Goal: Task Accomplishment & Management: Use online tool/utility

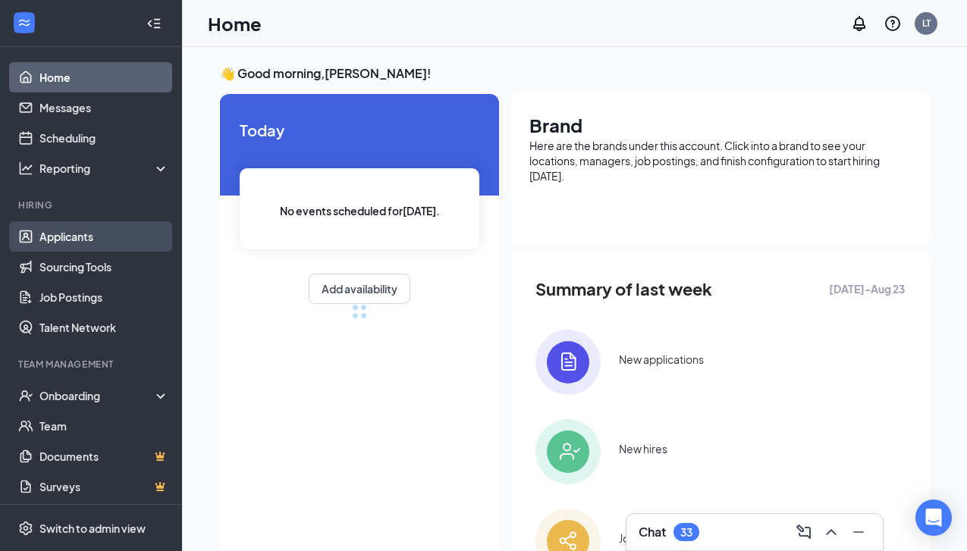
click at [70, 235] on link "Applicants" at bounding box center [104, 236] width 130 height 30
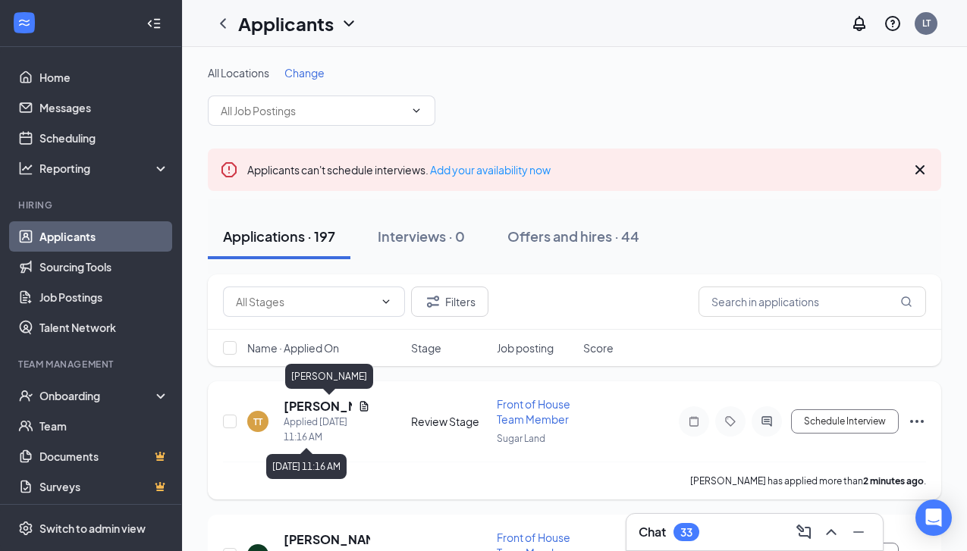
click at [301, 408] on h5 "[PERSON_NAME]" at bounding box center [318, 406] width 68 height 17
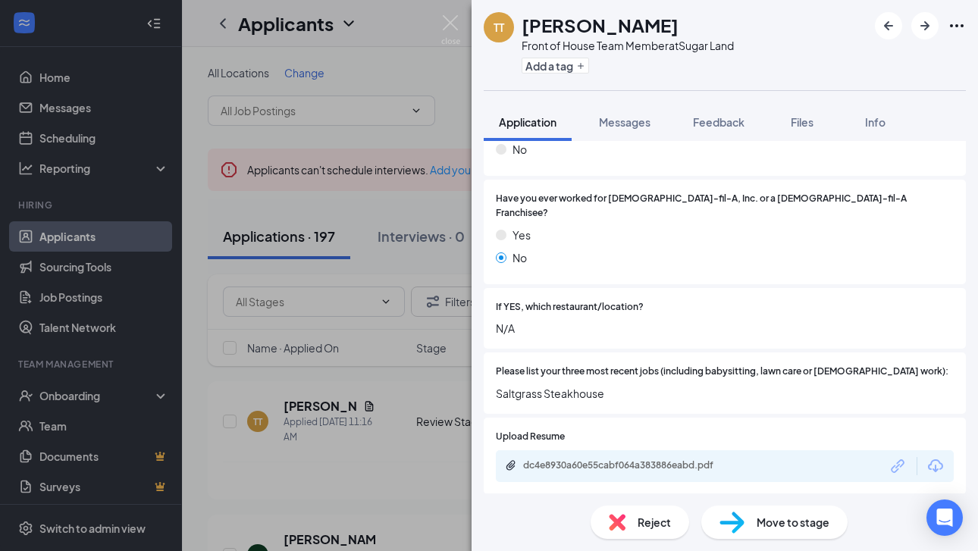
scroll to position [471, 0]
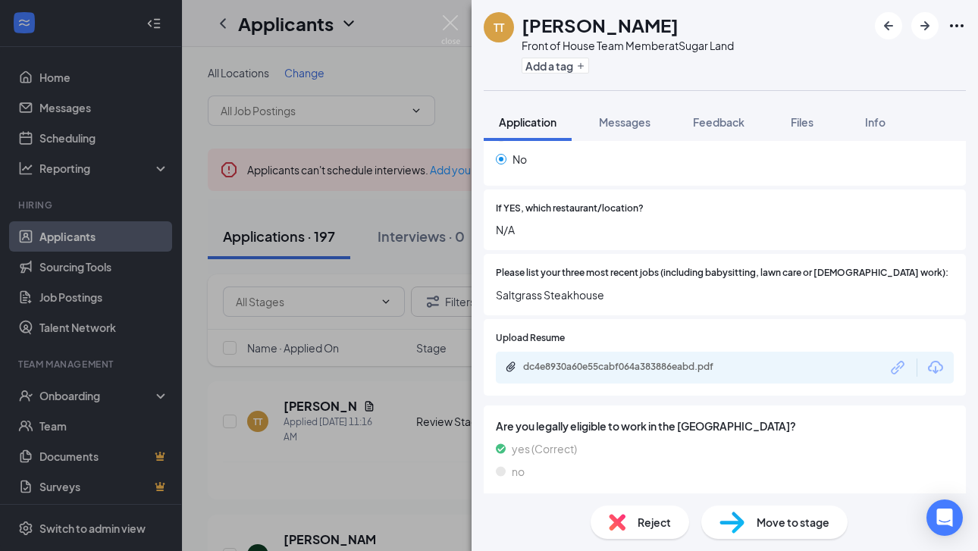
click at [605, 352] on div "dc4e8930a60e55cabf064a383886eabd.pdf" at bounding box center [725, 368] width 458 height 32
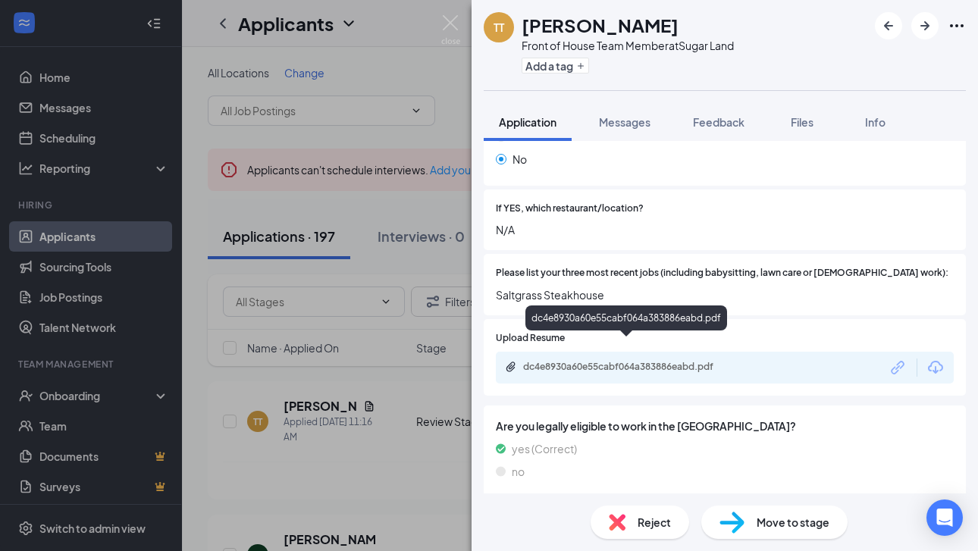
click at [605, 361] on div "dc4e8930a60e55cabf064a383886eabd.pdf" at bounding box center [629, 367] width 212 height 12
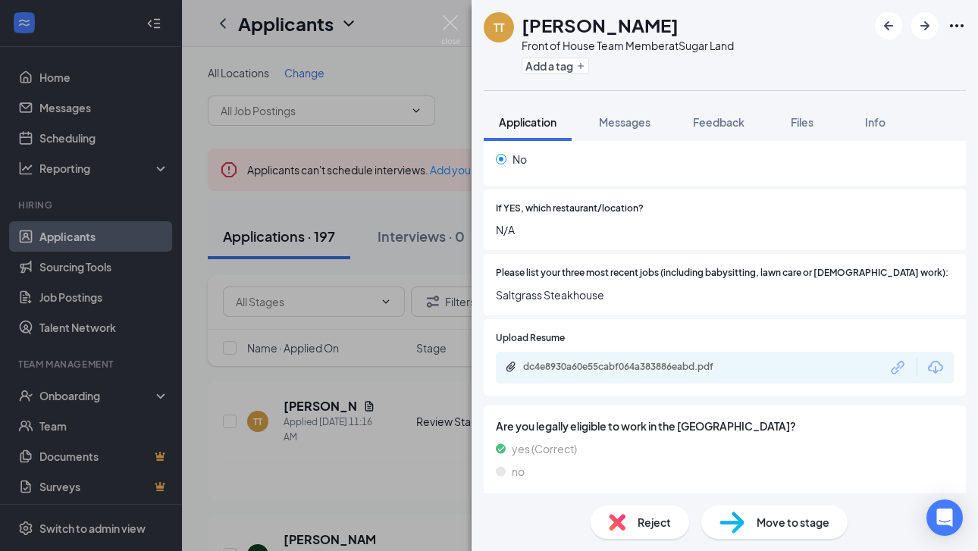
click at [962, 27] on icon "Ellipses" at bounding box center [957, 25] width 14 height 3
click at [818, 66] on link "View full application" at bounding box center [875, 60] width 164 height 15
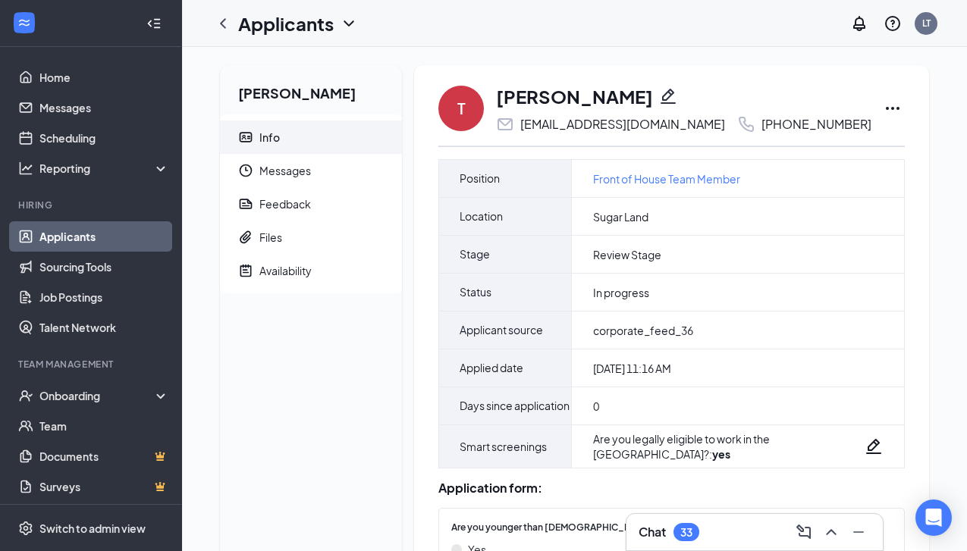
click at [886, 108] on icon "Ellipses" at bounding box center [893, 108] width 14 height 3
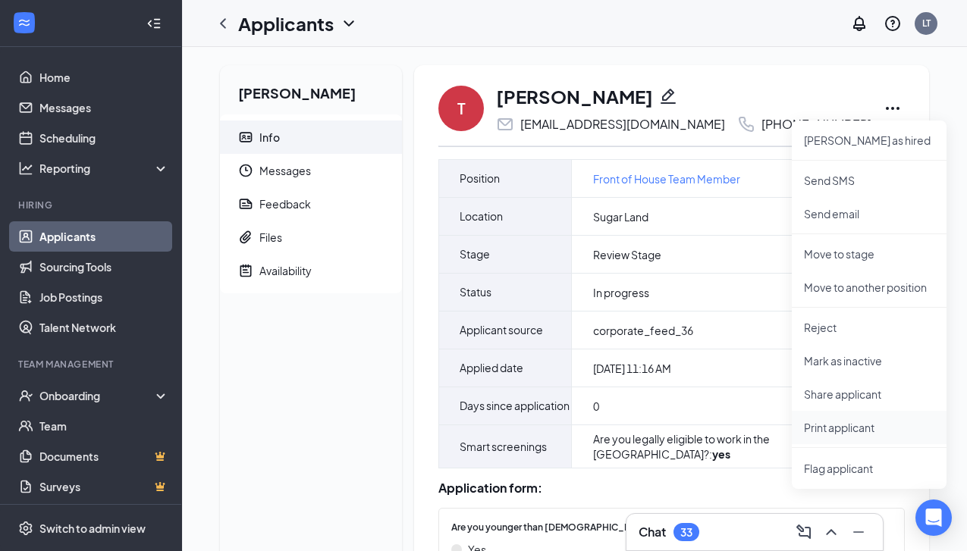
click at [845, 426] on p "Print applicant" at bounding box center [869, 427] width 130 height 15
